Goal: Check status

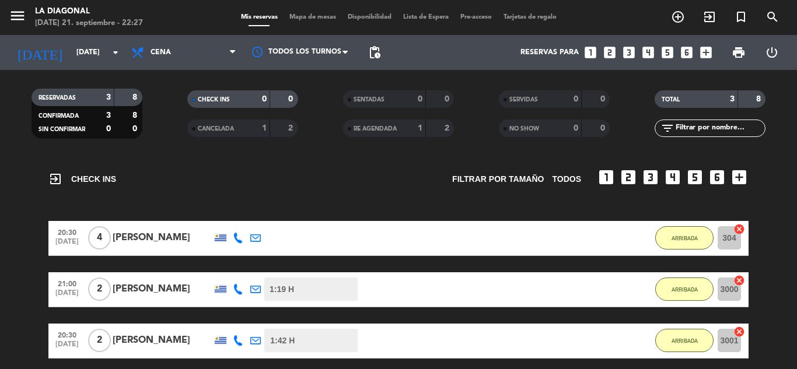
scroll to position [117, 0]
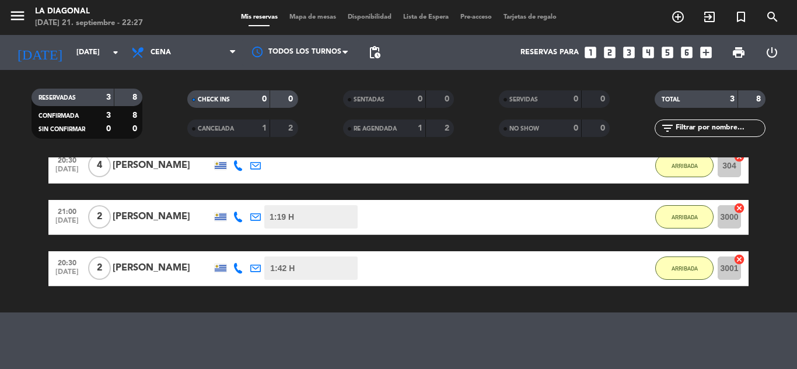
click at [496, 245] on div "20:30 [DATE] 4 [PERSON_NAME] 1:59 H / 3:18 H sms ARRIBADA 304 cancel 21:00 [DAT…" at bounding box center [398, 218] width 700 height 138
click at [452, 267] on div "20:30 [DATE] 2 [PERSON_NAME] 1:42 H / 4:15 H sms ARRIBADA 3001 cancel" at bounding box center [398, 268] width 700 height 35
click at [783, 245] on bookings-row "20:30 [DATE] 4 [PERSON_NAME] 2:41 H / 3:18 H sms ARRIBADA 304 cancel 21:00 [DAT…" at bounding box center [398, 218] width 797 height 138
click at [117, 55] on icon "arrow_drop_down" at bounding box center [115, 52] width 14 height 14
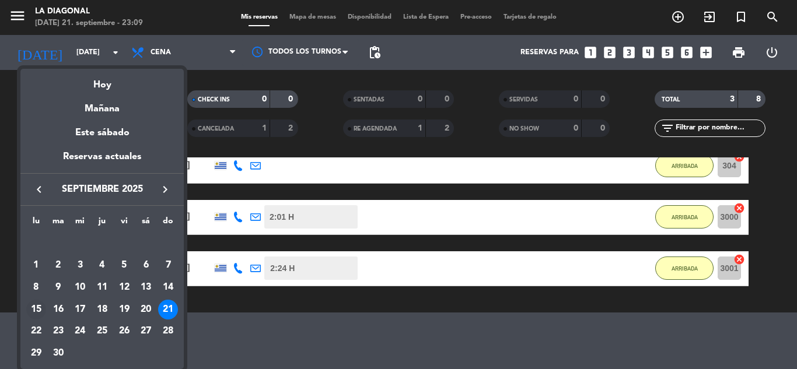
click at [36, 306] on div "15" at bounding box center [36, 310] width 20 height 20
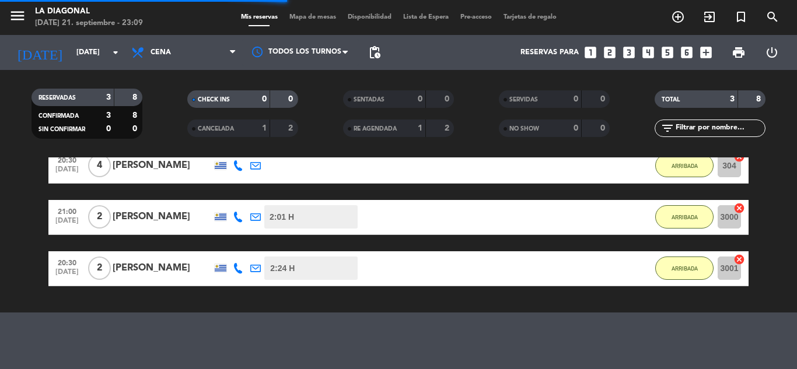
scroll to position [76, 0]
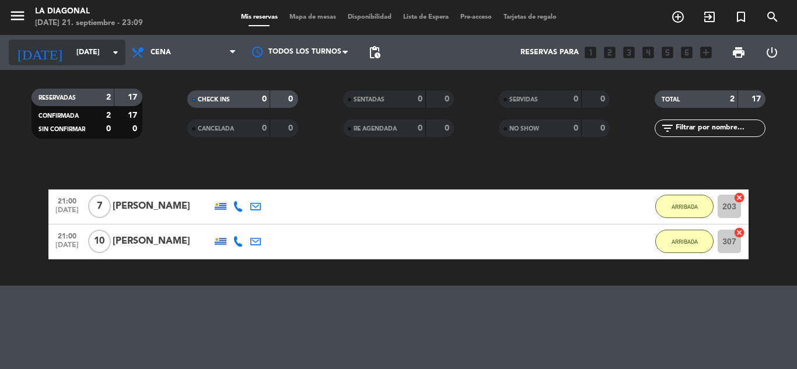
click at [116, 55] on icon "arrow_drop_down" at bounding box center [115, 52] width 14 height 14
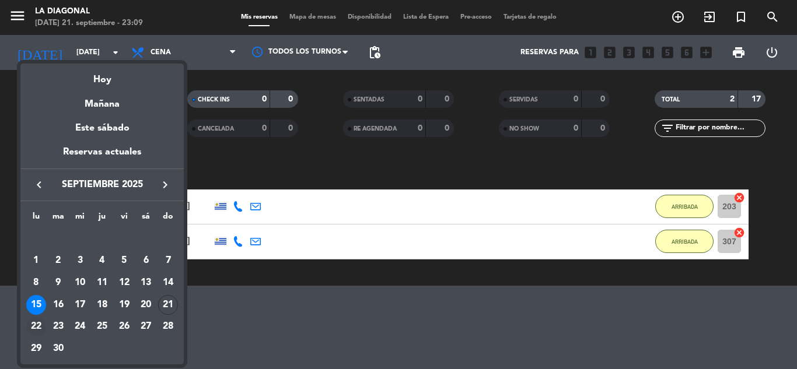
click at [36, 328] on div "22" at bounding box center [36, 327] width 20 height 20
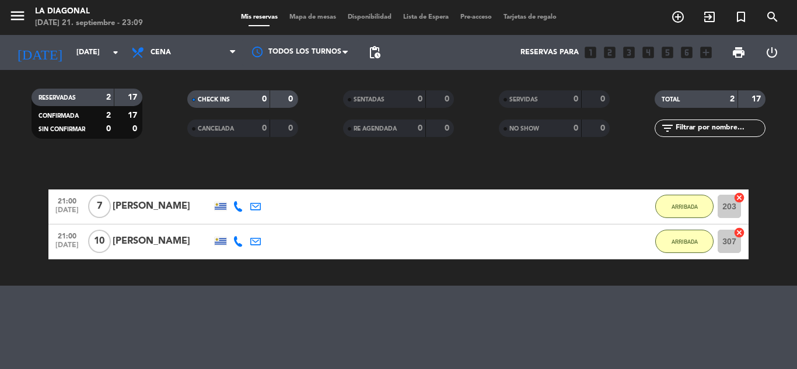
type input "[DATE]"
